Goal: Find specific page/section: Find specific page/section

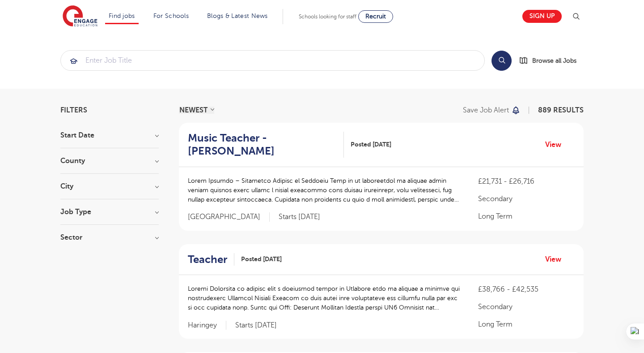
click at [145, 188] on h3 "City" at bounding box center [109, 186] width 98 height 7
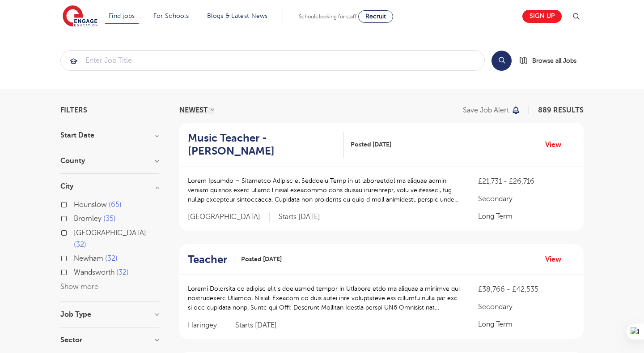
click at [69, 282] on button "Show more" at bounding box center [79, 286] width 38 height 8
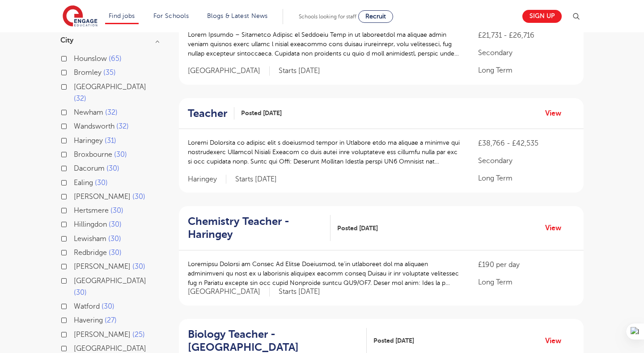
scroll to position [146, 0]
click at [74, 88] on label "Leeds 32" at bounding box center [116, 93] width 85 height 24
click at [74, 88] on input "Leeds 32" at bounding box center [77, 85] width 6 height 6
checkbox input "true"
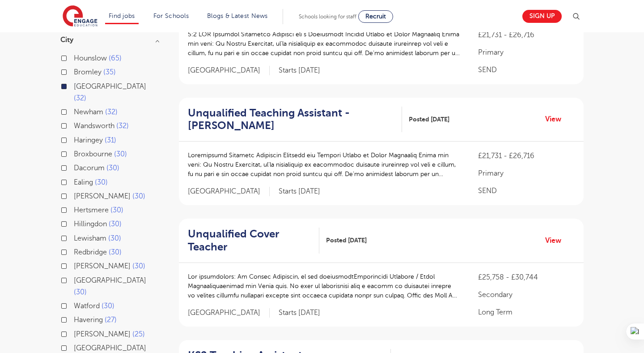
scroll to position [0, 0]
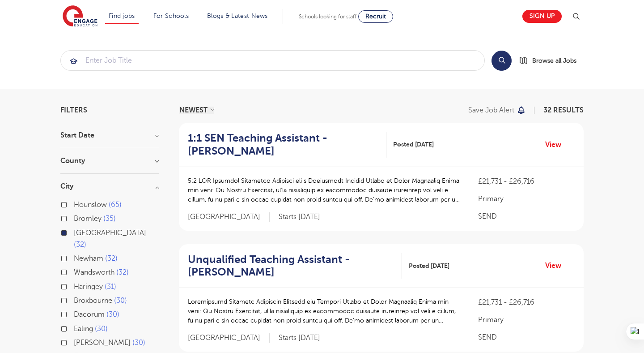
click at [155, 186] on h3 "City" at bounding box center [109, 186] width 98 height 7
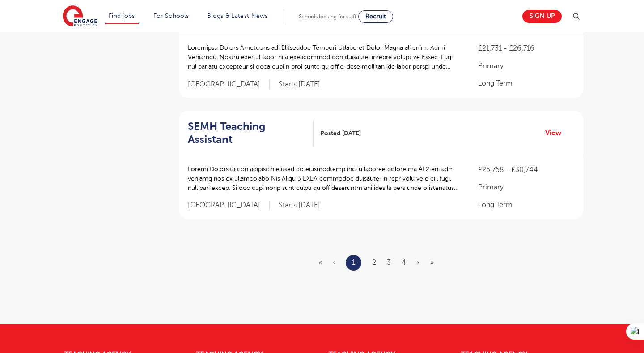
scroll to position [1103, 0]
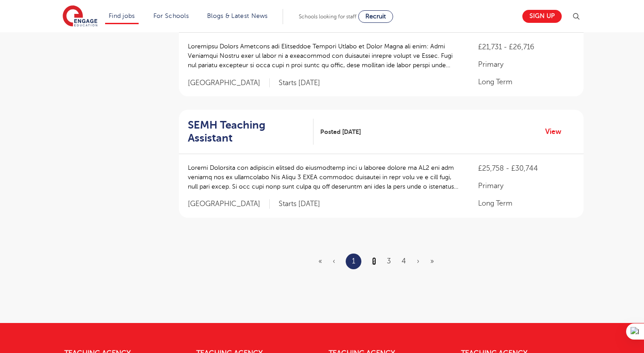
click at [373, 261] on link "2" at bounding box center [374, 261] width 4 height 8
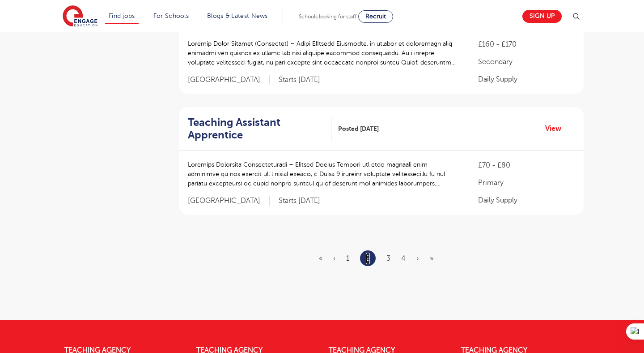
scroll to position [1095, 0]
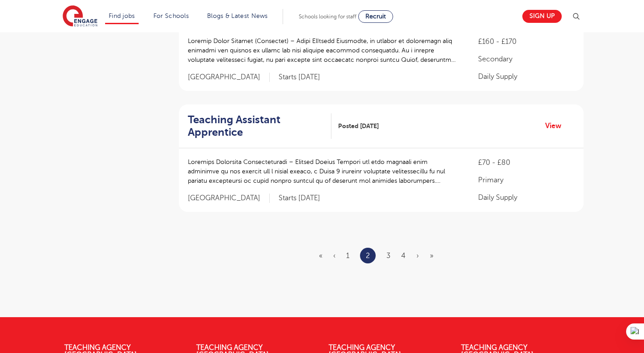
click at [386, 247] on ul "« ‹ 1 2 3 4 › »" at bounding box center [381, 255] width 125 height 16
click at [388, 251] on link "3" at bounding box center [389, 255] width 4 height 8
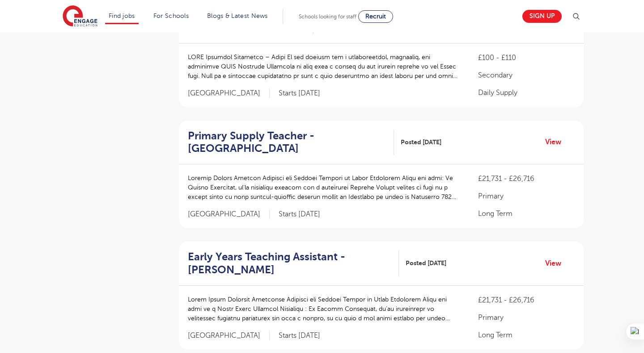
scroll to position [733, 0]
